Goal: Transaction & Acquisition: Purchase product/service

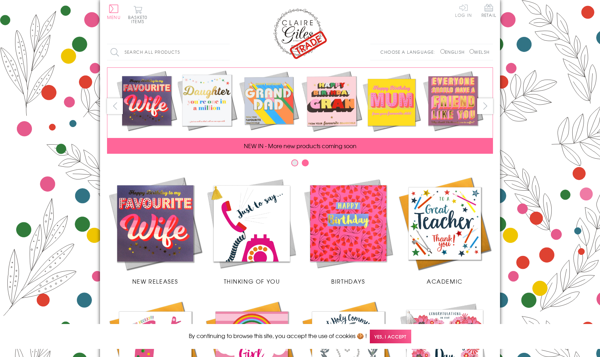
click at [463, 7] on link "Log In" at bounding box center [463, 11] width 17 height 14
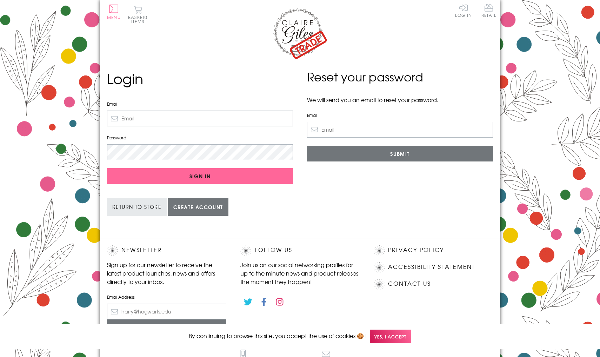
type input "[EMAIL_ADDRESS][DOMAIN_NAME]"
click at [200, 175] on input "Sign In" at bounding box center [200, 176] width 186 height 16
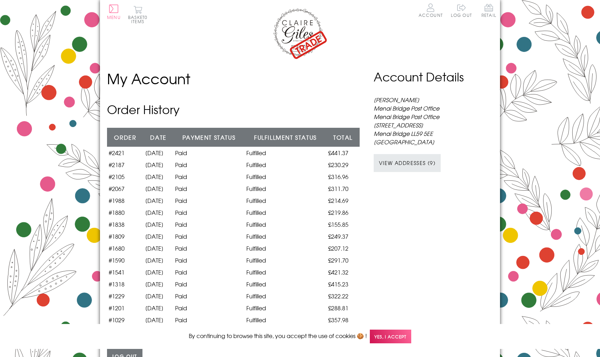
click at [411, 341] on span "Yes, I accept" at bounding box center [390, 336] width 41 height 14
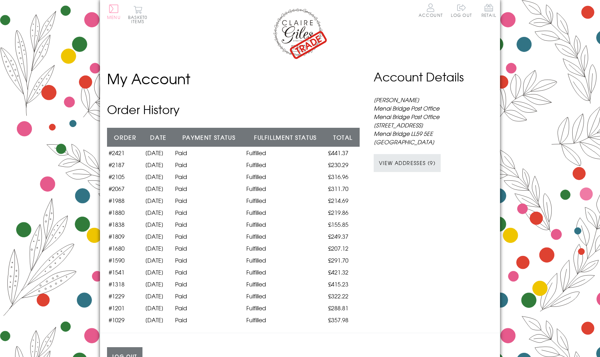
click at [114, 13] on button "Menu" at bounding box center [114, 12] width 14 height 15
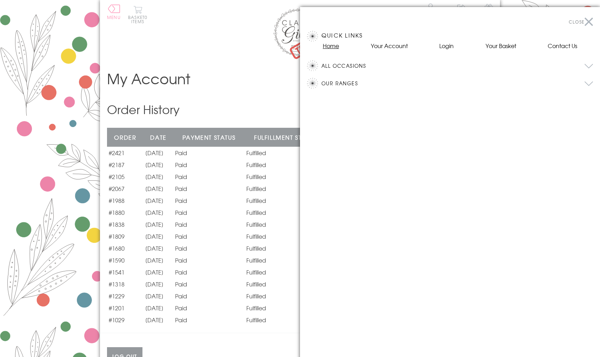
click at [334, 46] on link "Home" at bounding box center [331, 45] width 16 height 8
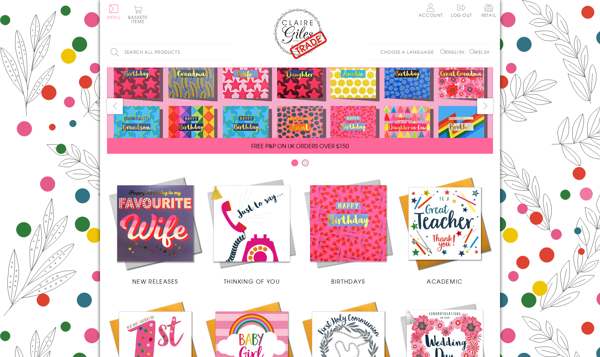
click at [110, 7] on button "Menu" at bounding box center [114, 12] width 14 height 15
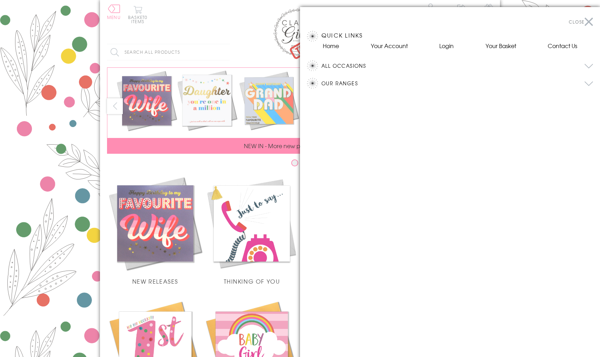
click at [352, 66] on button "All Occasions" at bounding box center [457, 65] width 272 height 11
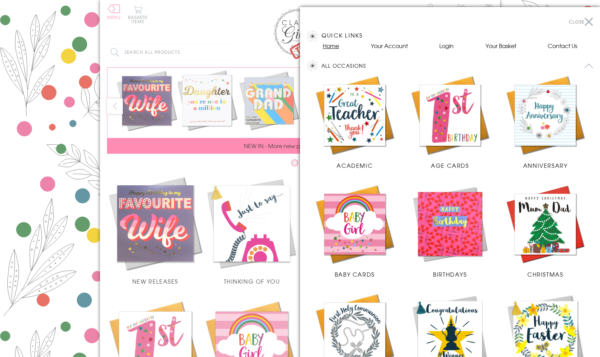
click at [327, 44] on link "Home" at bounding box center [331, 45] width 16 height 8
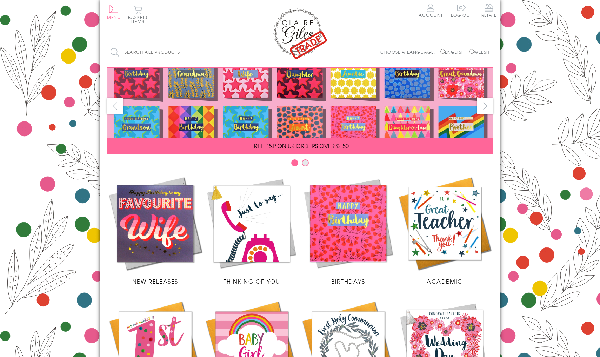
click at [480, 53] on label "Welsh" at bounding box center [479, 52] width 20 height 6
click at [474, 53] on input "Welsh" at bounding box center [471, 51] width 5 height 5
radio input "true"
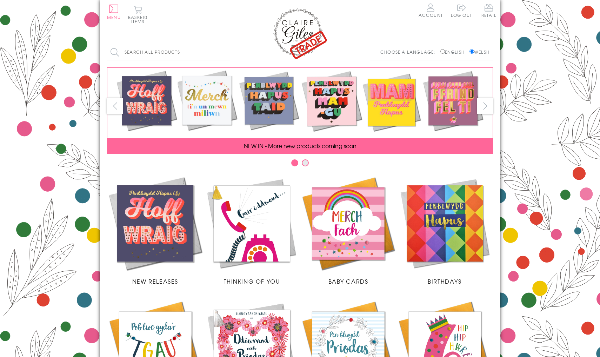
click at [358, 278] on span "Baby Cards" at bounding box center [348, 281] width 40 height 8
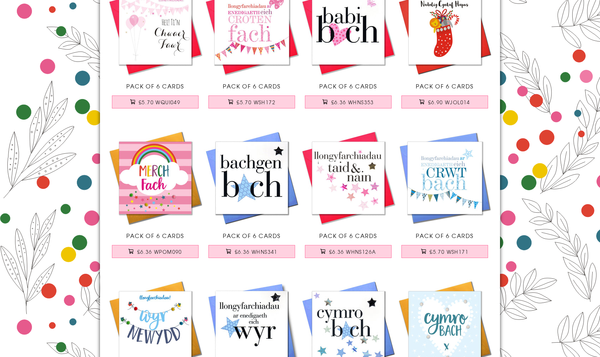
scroll to position [436, 0]
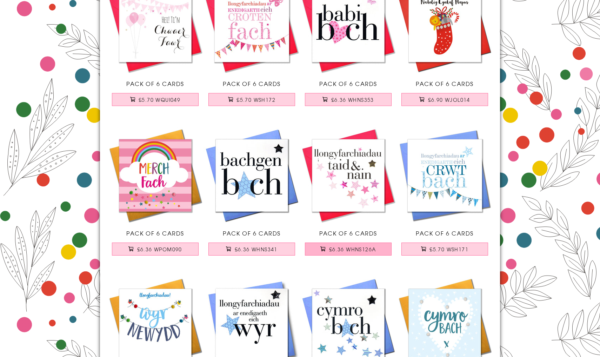
click at [349, 245] on button "£6.36 WHNS126A" at bounding box center [348, 248] width 87 height 13
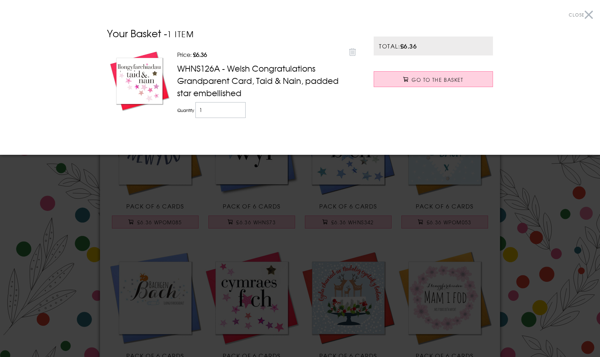
scroll to position [613, 0]
click at [591, 11] on button "Close" at bounding box center [581, 15] width 24 height 16
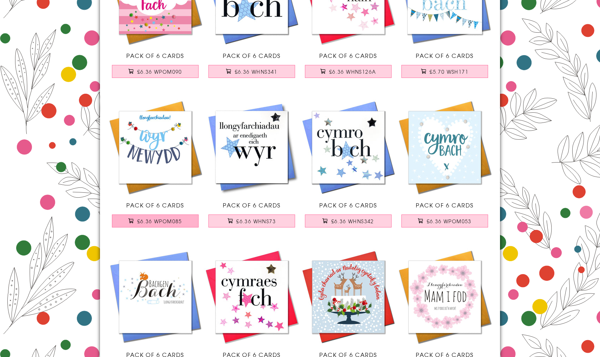
click at [171, 220] on span "£6.36 WPOM085" at bounding box center [159, 221] width 45 height 7
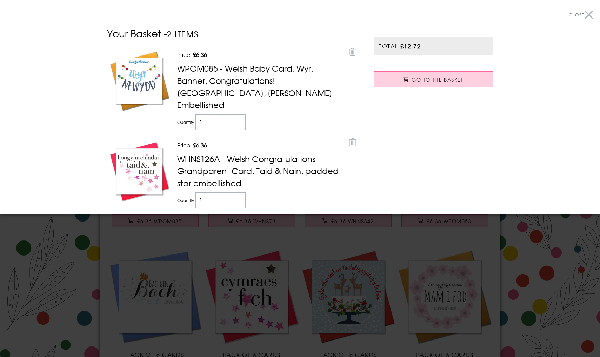
click at [592, 19] on button "Close" at bounding box center [581, 15] width 24 height 16
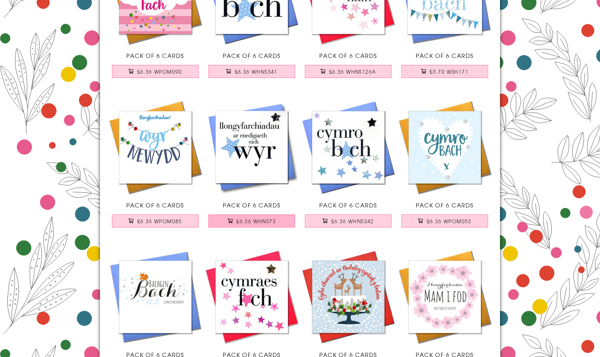
click at [268, 220] on span "£6.36 WHNS73" at bounding box center [256, 221] width 40 height 7
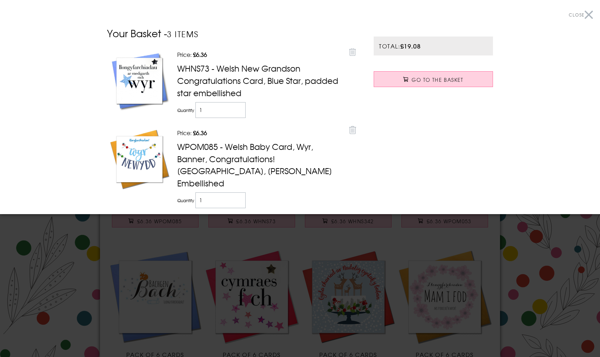
click at [590, 14] on button "Close" at bounding box center [581, 15] width 24 height 16
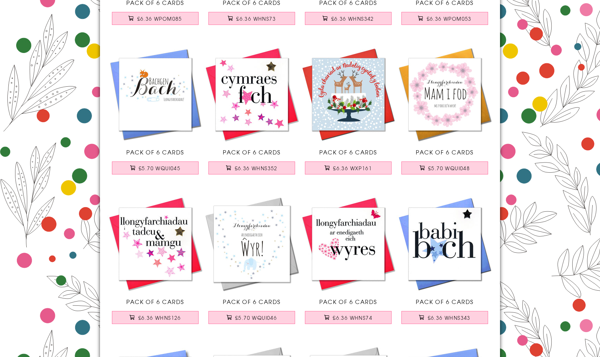
scroll to position [816, 0]
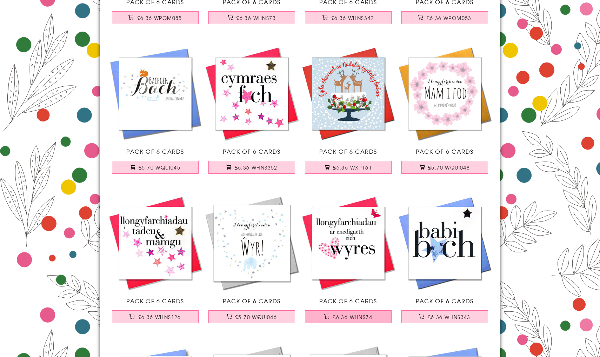
click at [356, 318] on span "£6.36 WHNS74" at bounding box center [353, 316] width 40 height 7
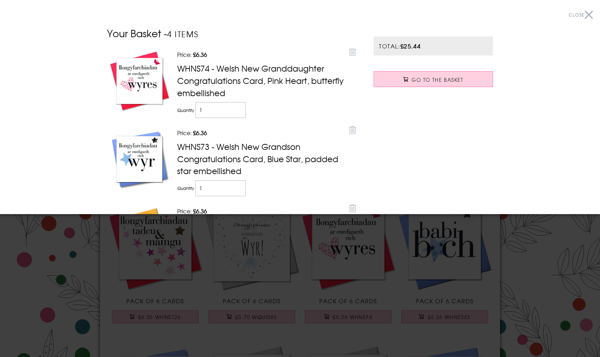
click at [267, 316] on div at bounding box center [300, 178] width 600 height 357
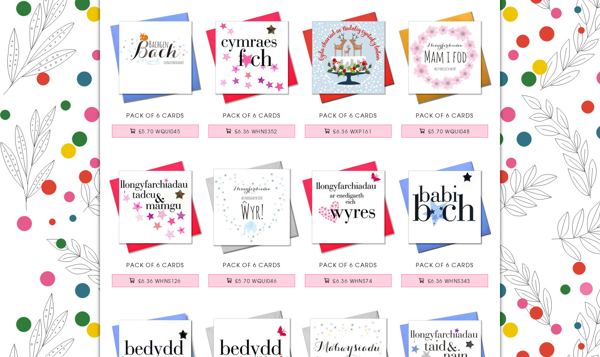
scroll to position [858, 0]
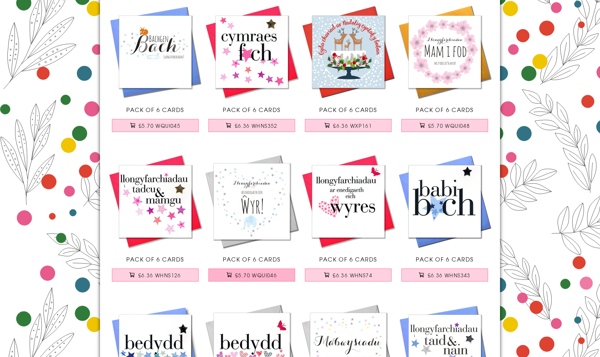
click at [265, 278] on span "£5.70 WQUI046" at bounding box center [256, 275] width 42 height 7
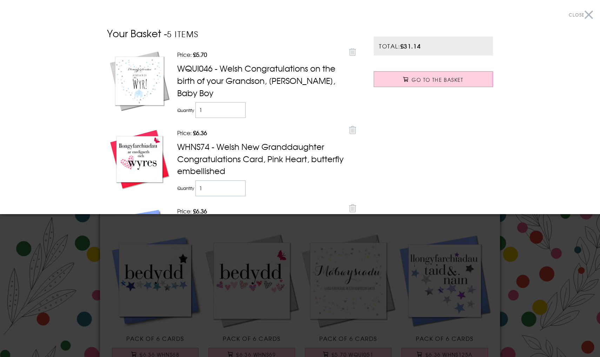
scroll to position [929, 0]
click at [589, 14] on button "Close" at bounding box center [581, 15] width 24 height 16
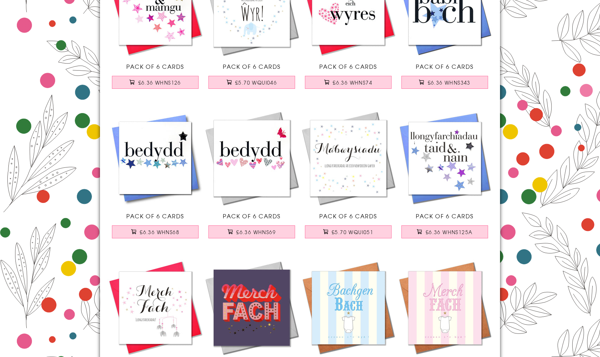
scroll to position [1053, 0]
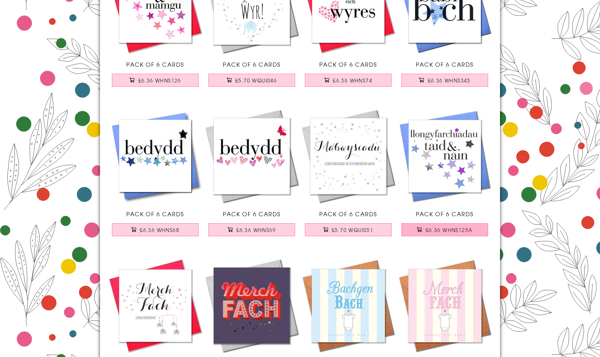
click at [442, 230] on span "£6.36 WHNS125A" at bounding box center [449, 229] width 47 height 7
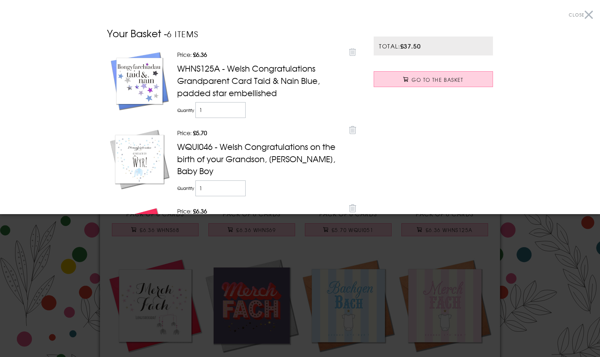
click at [587, 12] on button "Close" at bounding box center [581, 15] width 24 height 16
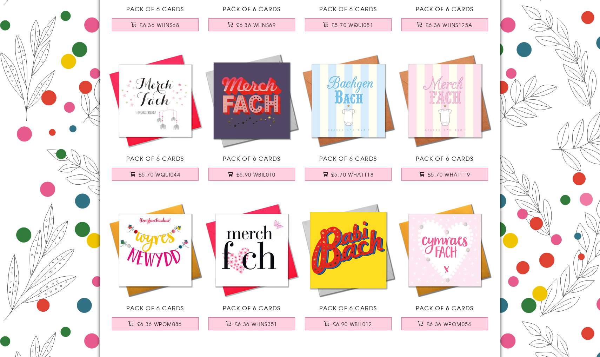
scroll to position [1263, 0]
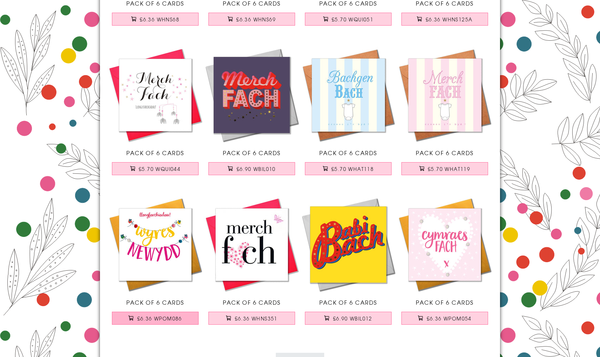
click at [188, 315] on button "£6.36 WPOM086" at bounding box center [155, 318] width 87 height 13
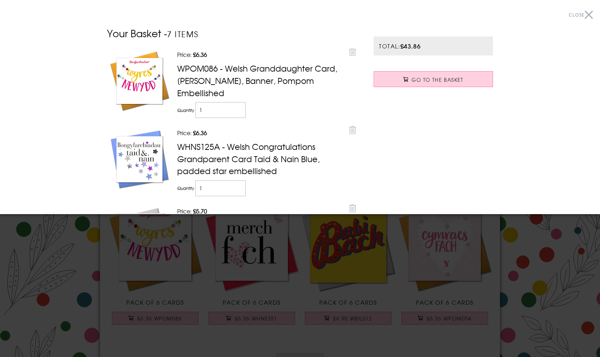
click at [587, 14] on button "Close" at bounding box center [581, 15] width 24 height 16
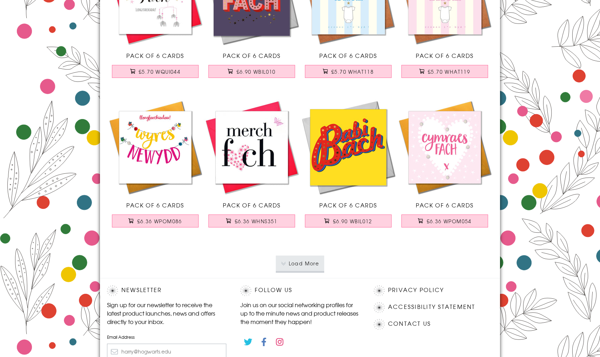
scroll to position [1362, 0]
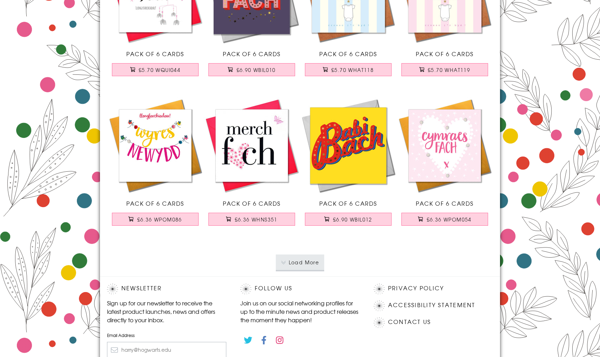
click at [288, 259] on button "Load More" at bounding box center [300, 261] width 49 height 15
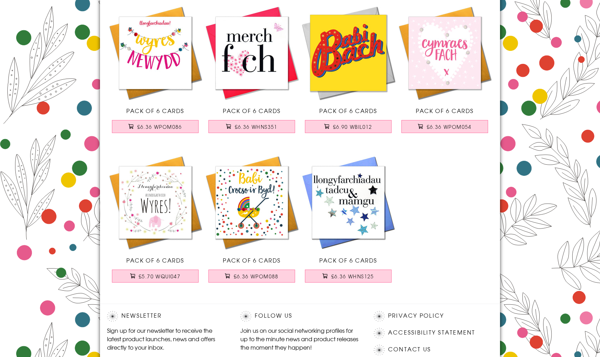
scroll to position [1486, 0]
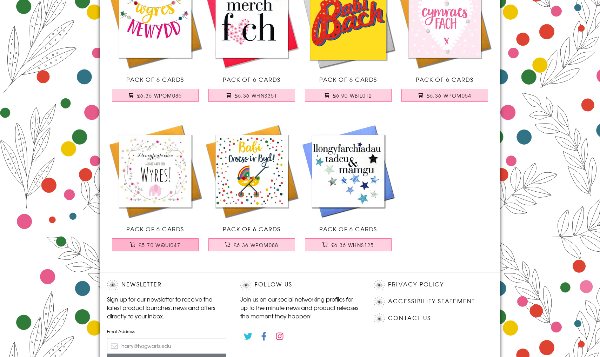
click at [155, 247] on span "£5.70 WQUI047" at bounding box center [160, 244] width 42 height 7
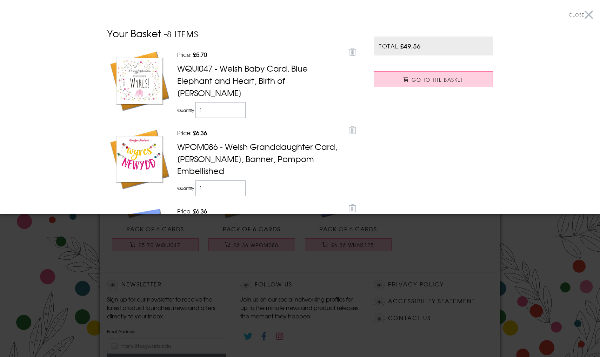
click at [589, 12] on button "Close" at bounding box center [581, 15] width 24 height 16
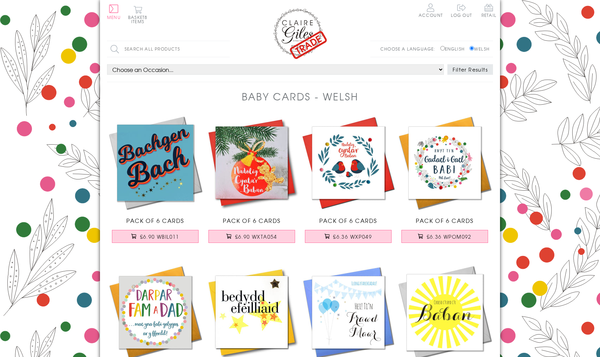
scroll to position [0, 0]
click at [151, 49] on input "Search all products" at bounding box center [168, 49] width 123 height 16
type input "wedding"
click at [226, 49] on input "Search" at bounding box center [226, 49] width 7 height 16
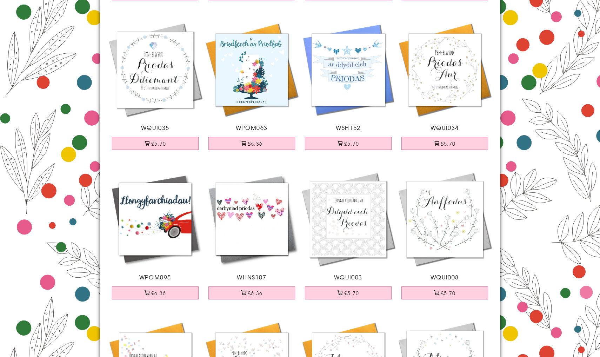
scroll to position [223, 0]
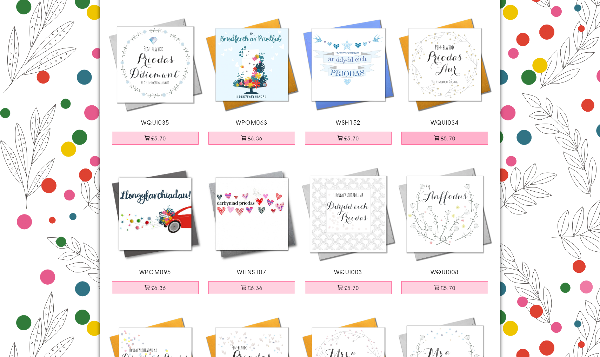
click at [462, 141] on button "£5.70" at bounding box center [444, 138] width 87 height 13
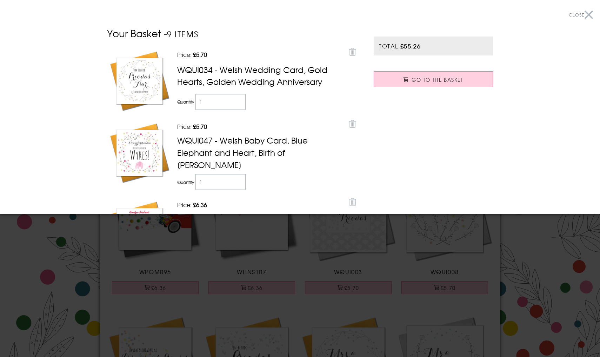
click at [590, 15] on button "Close" at bounding box center [581, 15] width 24 height 16
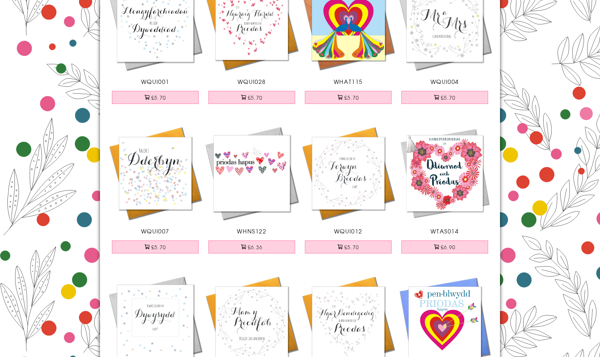
scroll to position [716, 0]
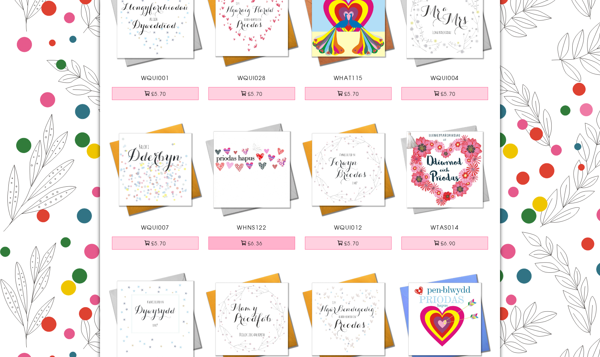
click at [242, 242] on span at bounding box center [243, 242] width 5 height 5
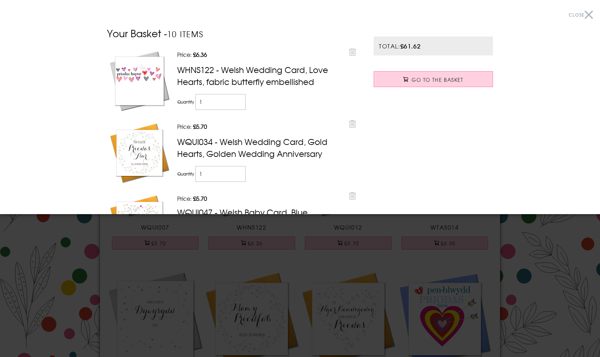
click at [589, 12] on button "Close" at bounding box center [581, 15] width 24 height 16
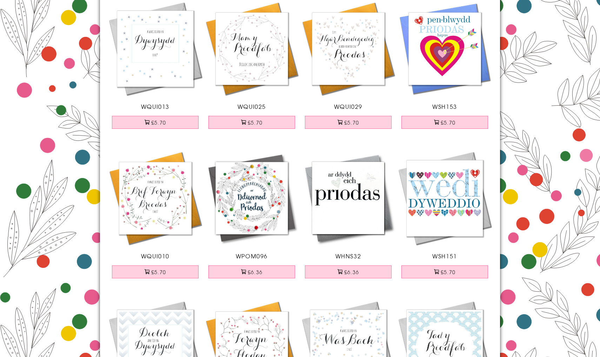
scroll to position [988, 0]
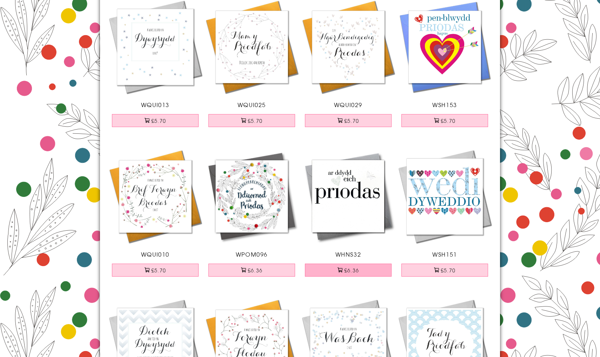
click at [362, 270] on button "£6.36" at bounding box center [348, 269] width 87 height 13
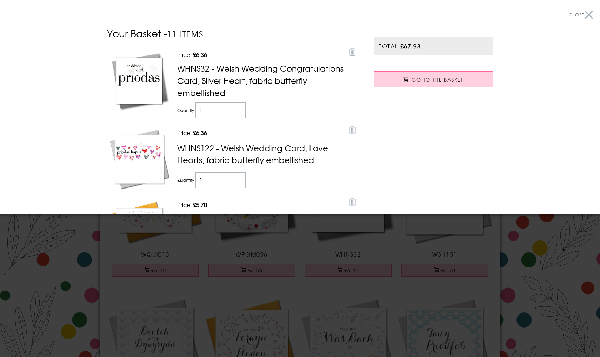
click at [589, 13] on button "Close" at bounding box center [581, 15] width 24 height 16
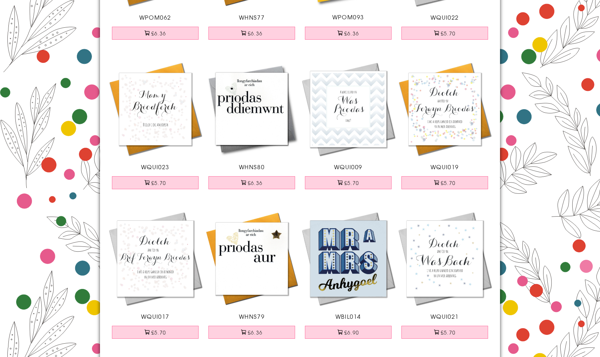
scroll to position [1823, 0]
click at [248, 187] on button "£6.36" at bounding box center [251, 182] width 87 height 13
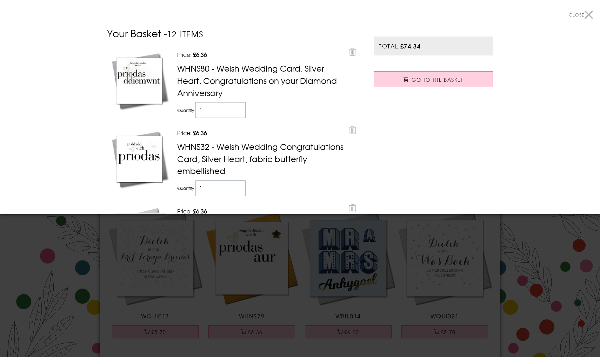
click at [587, 17] on button "Close" at bounding box center [581, 15] width 24 height 16
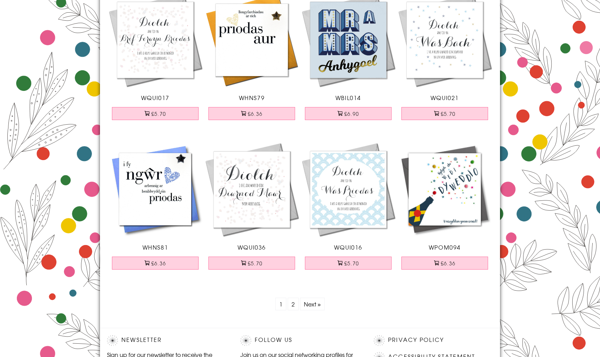
scroll to position [2047, 0]
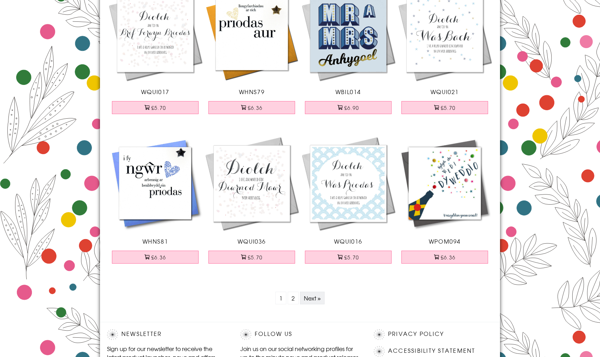
click at [312, 301] on link "Next »" at bounding box center [312, 298] width 17 height 8
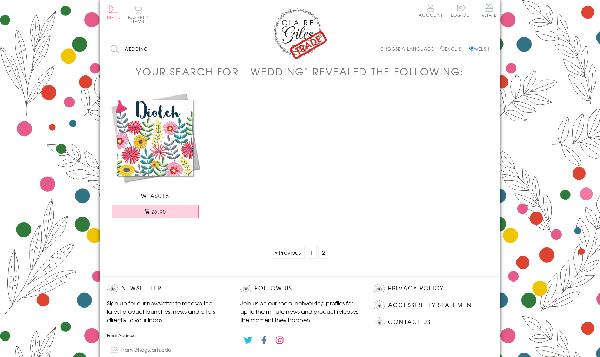
drag, startPoint x: 149, startPoint y: 51, endPoint x: 112, endPoint y: 51, distance: 37.5
click at [112, 51] on input "wedding" at bounding box center [168, 49] width 123 height 16
type input "merch"
click at [226, 49] on input "Search" at bounding box center [226, 49] width 7 height 16
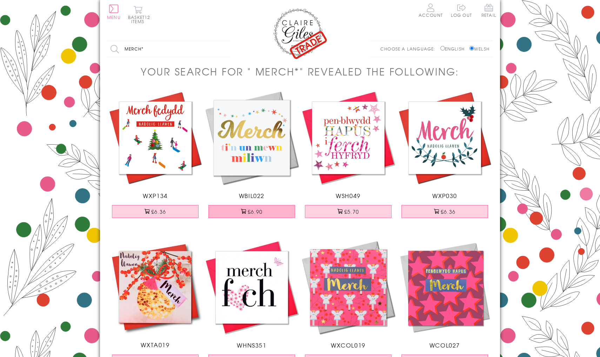
click at [245, 212] on span at bounding box center [243, 211] width 5 height 5
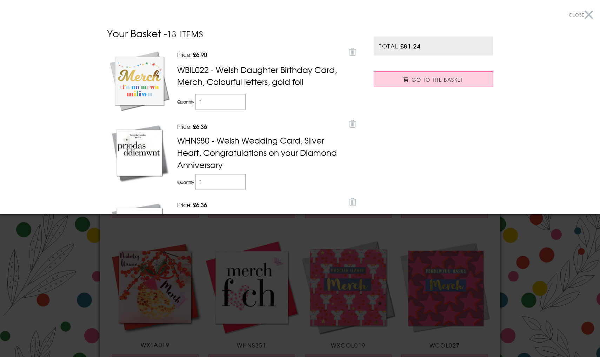
click at [587, 15] on button "Close" at bounding box center [581, 15] width 24 height 16
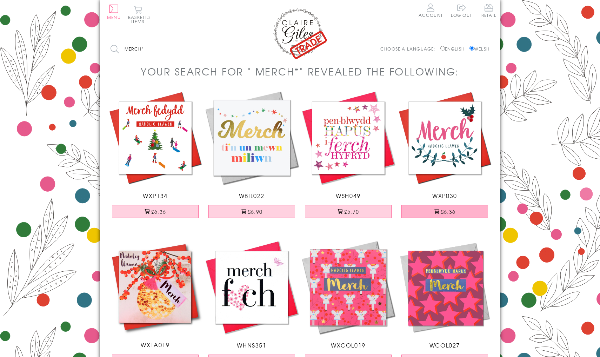
click at [455, 208] on button "£6.36" at bounding box center [444, 211] width 87 height 13
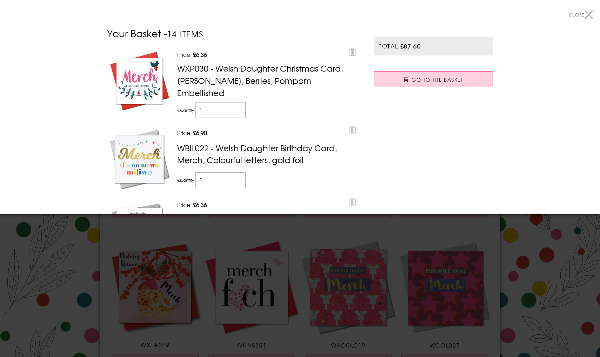
click at [592, 14] on button "Close" at bounding box center [581, 15] width 24 height 16
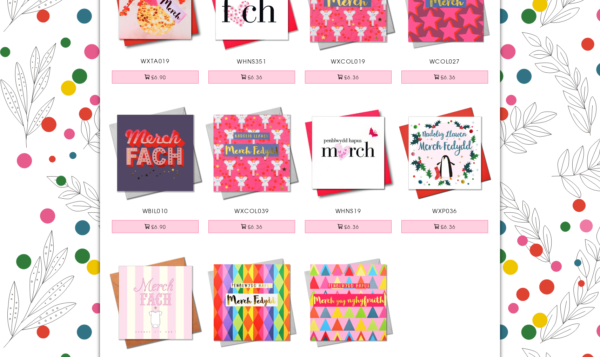
scroll to position [292, 0]
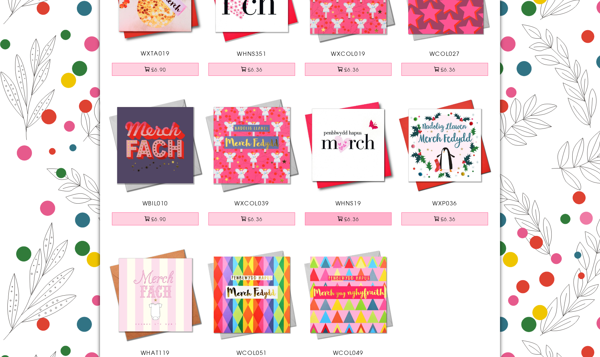
click at [332, 219] on button "£6.36" at bounding box center [348, 218] width 87 height 13
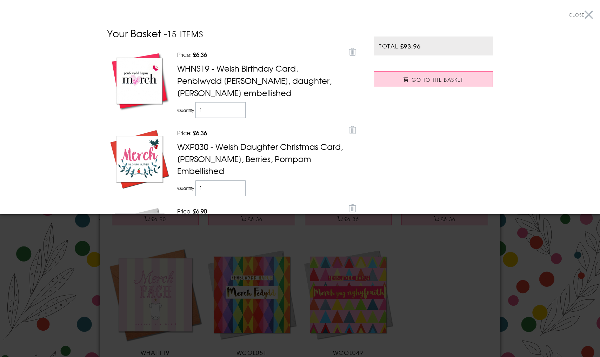
click at [590, 15] on button "Close" at bounding box center [581, 15] width 24 height 16
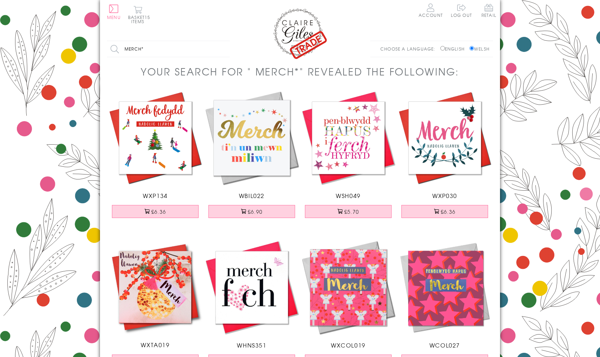
scroll to position [0, 0]
drag, startPoint x: 150, startPoint y: 50, endPoint x: 128, endPoint y: 52, distance: 22.5
click at [128, 52] on input "merch*" at bounding box center [168, 49] width 123 height 16
type input "mab"
click at [226, 49] on input "Search" at bounding box center [226, 49] width 7 height 16
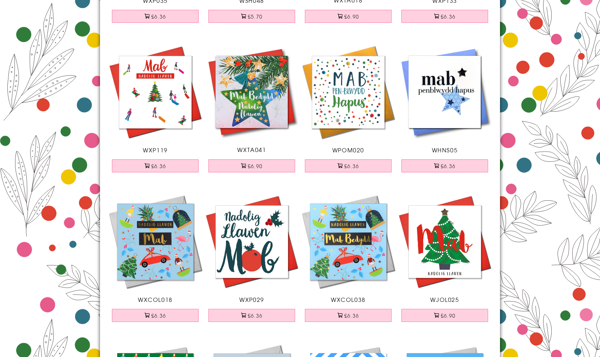
scroll to position [201, 0]
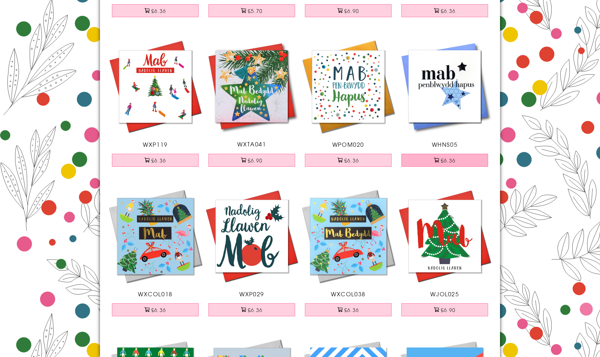
click at [446, 158] on button "£6.36" at bounding box center [444, 160] width 87 height 13
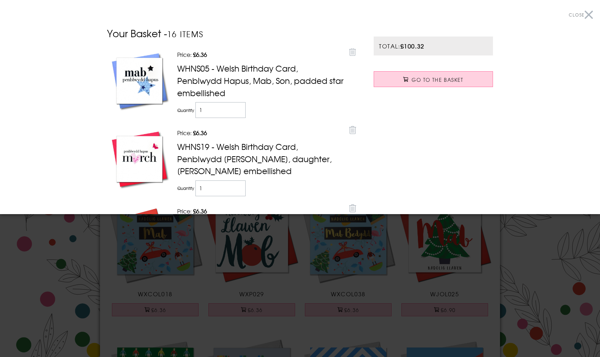
click at [589, 14] on button "Close" at bounding box center [581, 15] width 24 height 16
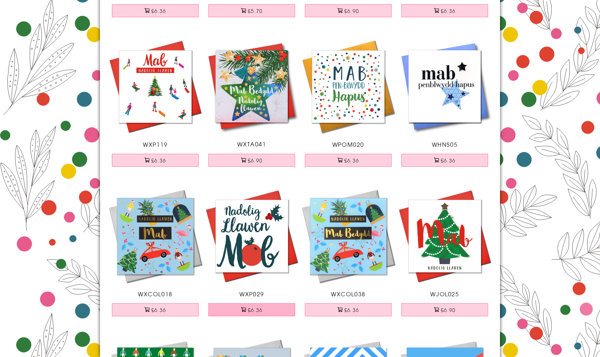
click at [256, 305] on button "£6.36" at bounding box center [251, 309] width 87 height 13
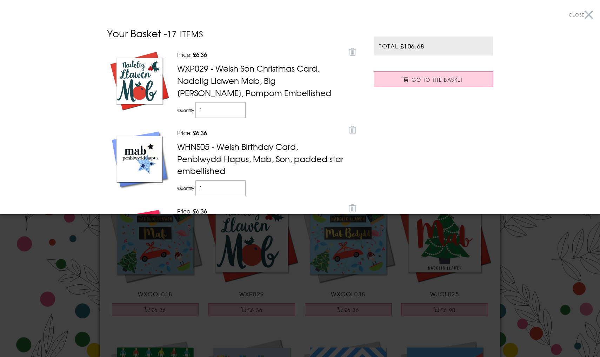
click at [590, 9] on button "Close" at bounding box center [581, 15] width 24 height 16
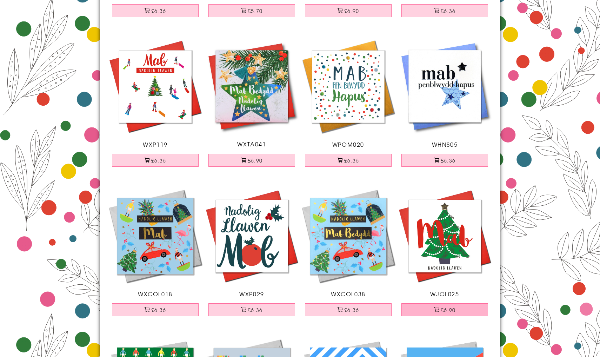
click at [462, 305] on button "£6.90" at bounding box center [444, 309] width 87 height 13
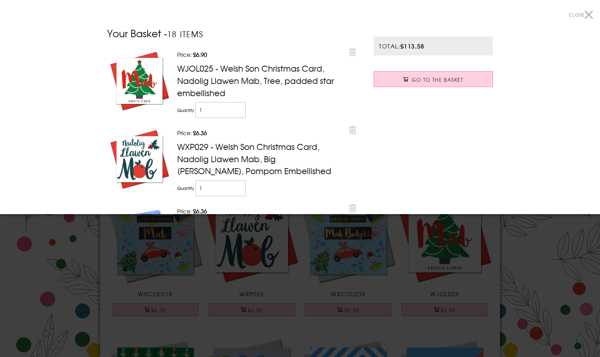
click at [589, 15] on button "Close" at bounding box center [581, 15] width 24 height 16
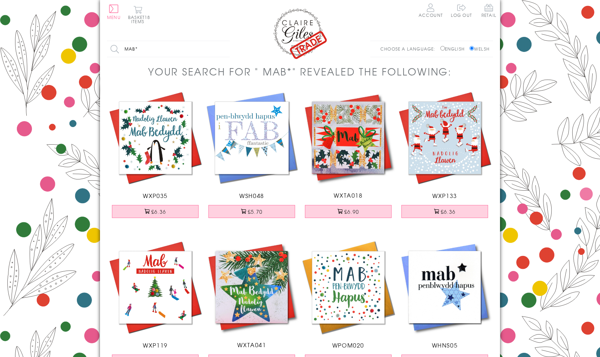
scroll to position [0, 0]
drag, startPoint x: 125, startPoint y: 48, endPoint x: 181, endPoint y: 53, distance: 56.3
click at [181, 53] on input "mab*" at bounding box center [168, 49] width 123 height 16
type input "hapus"
click at [226, 49] on input "Search" at bounding box center [226, 49] width 7 height 16
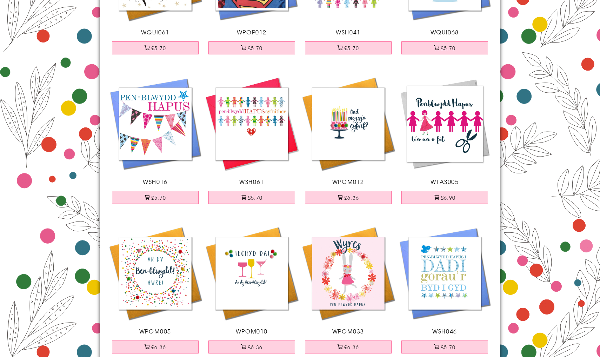
scroll to position [1527, 0]
